Goal: Browse casually: Explore the website without a specific task or goal

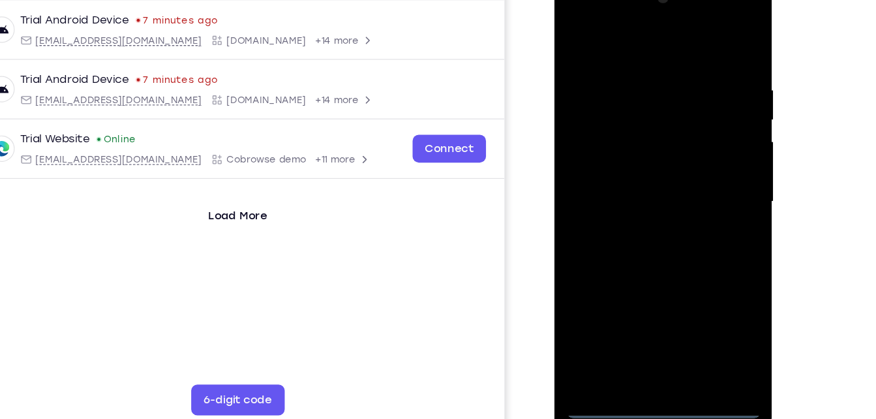
click at [647, 346] on div at bounding box center [646, 166] width 164 height 365
click at [705, 292] on div at bounding box center [646, 166] width 164 height 365
click at [628, 40] on div at bounding box center [646, 166] width 164 height 365
click at [708, 159] on div at bounding box center [646, 166] width 164 height 365
click at [638, 187] on div at bounding box center [646, 166] width 164 height 365
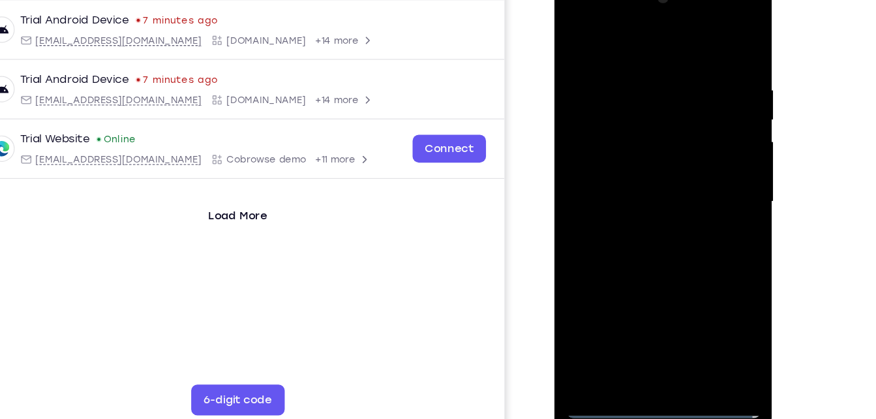
click at [647, 155] on div at bounding box center [646, 166] width 164 height 365
click at [641, 187] on div at bounding box center [646, 166] width 164 height 365
click at [647, 167] on div at bounding box center [646, 166] width 164 height 365
click at [651, 226] on div at bounding box center [646, 166] width 164 height 365
click at [680, 320] on div at bounding box center [646, 166] width 164 height 365
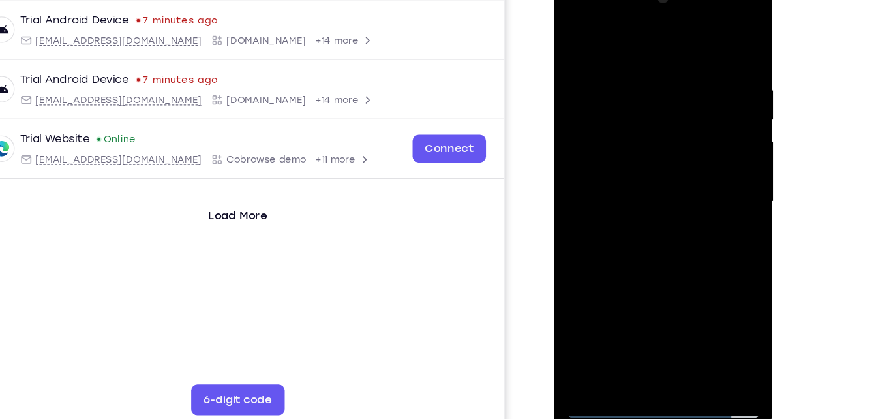
click at [670, 235] on div at bounding box center [646, 166] width 164 height 365
drag, startPoint x: 598, startPoint y: 40, endPoint x: 601, endPoint y: -23, distance: 62.7
click at [601, 0] on div at bounding box center [647, 168] width 185 height 389
click at [644, 48] on div at bounding box center [646, 166] width 164 height 365
click at [591, 52] on div at bounding box center [646, 166] width 164 height 365
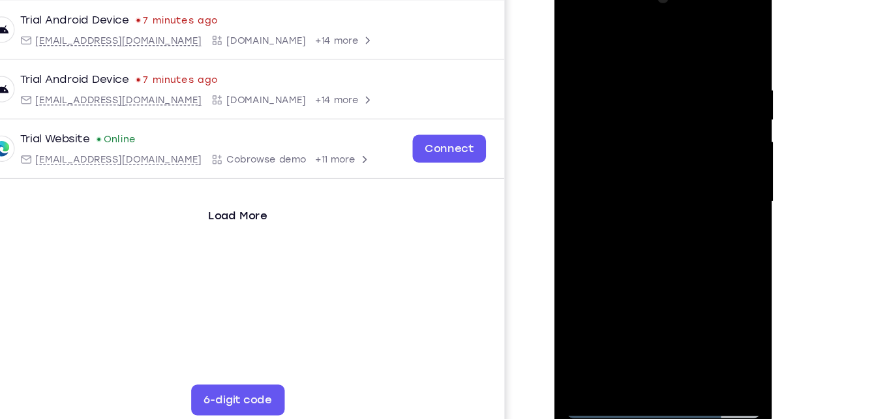
click at [579, 32] on div at bounding box center [646, 166] width 164 height 365
drag, startPoint x: 673, startPoint y: 207, endPoint x: 692, endPoint y: 105, distance: 103.5
click at [692, 105] on div at bounding box center [646, 166] width 164 height 365
drag, startPoint x: 662, startPoint y: 225, endPoint x: 679, endPoint y: 132, distance: 94.3
click at [679, 132] on div at bounding box center [646, 166] width 164 height 365
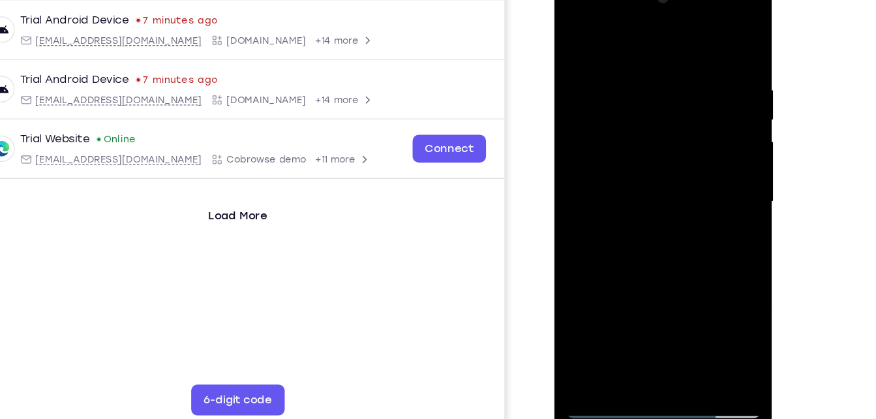
drag, startPoint x: 641, startPoint y: 271, endPoint x: 683, endPoint y: 104, distance: 172.8
click at [683, 104] on div at bounding box center [646, 166] width 164 height 365
drag, startPoint x: 664, startPoint y: 220, endPoint x: 673, endPoint y: 70, distance: 150.4
click at [673, 70] on div at bounding box center [646, 166] width 164 height 365
drag, startPoint x: 660, startPoint y: 234, endPoint x: 678, endPoint y: 62, distance: 172.5
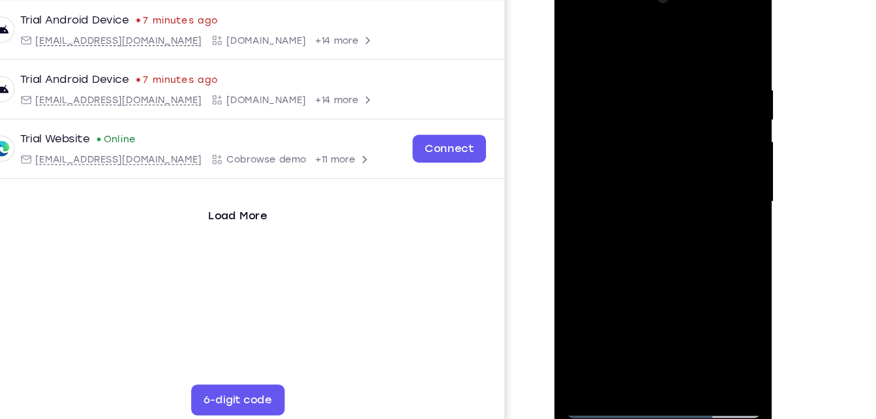
click at [678, 62] on div at bounding box center [646, 166] width 164 height 365
drag, startPoint x: 658, startPoint y: 233, endPoint x: 669, endPoint y: 78, distance: 155.0
click at [669, 78] on div at bounding box center [646, 166] width 164 height 365
drag, startPoint x: 678, startPoint y: 239, endPoint x: 688, endPoint y: 87, distance: 152.4
click at [688, 87] on div at bounding box center [646, 166] width 164 height 365
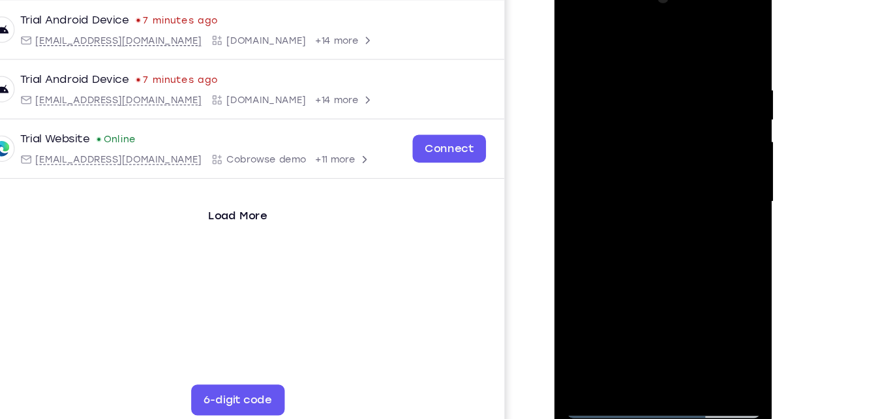
drag, startPoint x: 657, startPoint y: 222, endPoint x: 673, endPoint y: 134, distance: 89.5
click at [673, 134] on div at bounding box center [646, 166] width 164 height 365
drag, startPoint x: 651, startPoint y: 264, endPoint x: 665, endPoint y: 172, distance: 93.1
click at [665, 172] on div at bounding box center [646, 166] width 164 height 365
drag, startPoint x: 654, startPoint y: 277, endPoint x: 664, endPoint y: 166, distance: 110.8
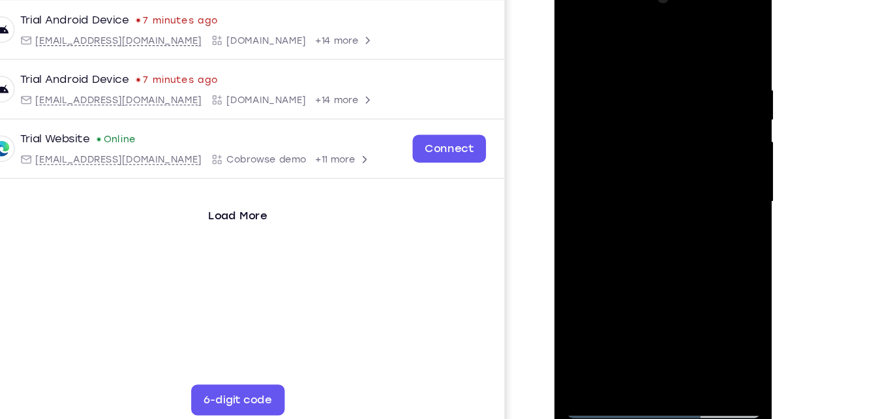
click at [664, 166] on div at bounding box center [646, 166] width 164 height 365
drag, startPoint x: 652, startPoint y: 273, endPoint x: 667, endPoint y: 194, distance: 79.7
click at [667, 194] on div at bounding box center [646, 166] width 164 height 365
drag, startPoint x: 655, startPoint y: 274, endPoint x: 687, endPoint y: 63, distance: 213.9
click at [687, 63] on div at bounding box center [646, 166] width 164 height 365
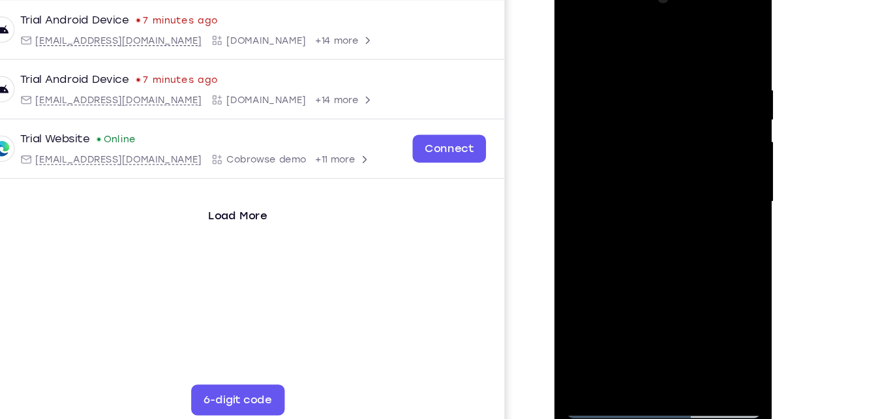
drag, startPoint x: 658, startPoint y: 216, endPoint x: 678, endPoint y: 65, distance: 152.7
click at [678, 65] on div at bounding box center [646, 166] width 164 height 365
drag, startPoint x: 656, startPoint y: 225, endPoint x: 649, endPoint y: 293, distance: 68.3
click at [649, 293] on div at bounding box center [646, 166] width 164 height 365
drag, startPoint x: 684, startPoint y: 117, endPoint x: 670, endPoint y: 204, distance: 87.3
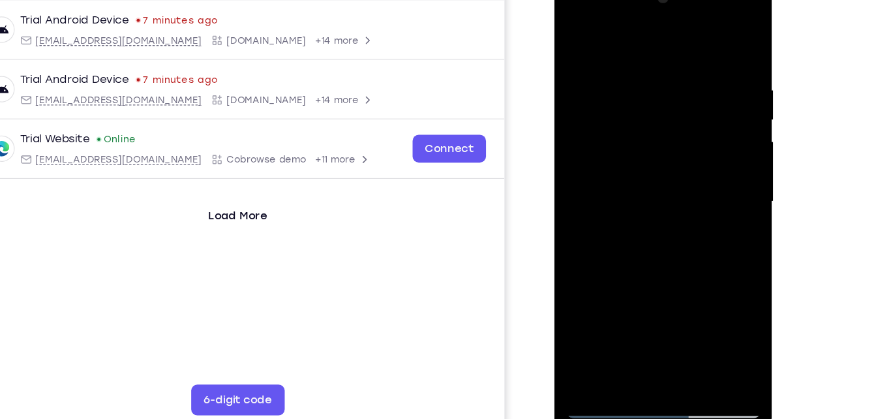
click at [670, 204] on div at bounding box center [646, 166] width 164 height 365
drag, startPoint x: 685, startPoint y: 139, endPoint x: 677, endPoint y: 191, distance: 52.1
click at [677, 191] on div at bounding box center [646, 166] width 164 height 365
drag, startPoint x: 658, startPoint y: 270, endPoint x: 681, endPoint y: 117, distance: 153.7
click at [681, 117] on div at bounding box center [646, 166] width 164 height 365
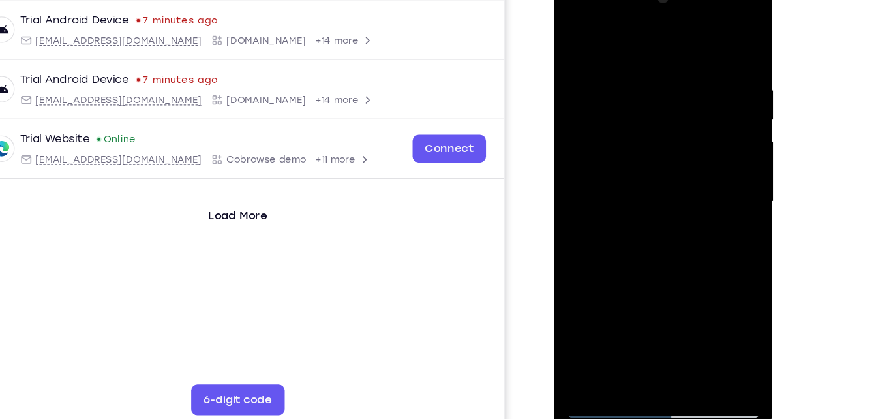
drag, startPoint x: 653, startPoint y: 275, endPoint x: 677, endPoint y: 90, distance: 186.2
click at [677, 90] on div at bounding box center [646, 166] width 164 height 365
